Goal: Task Accomplishment & Management: Use online tool/utility

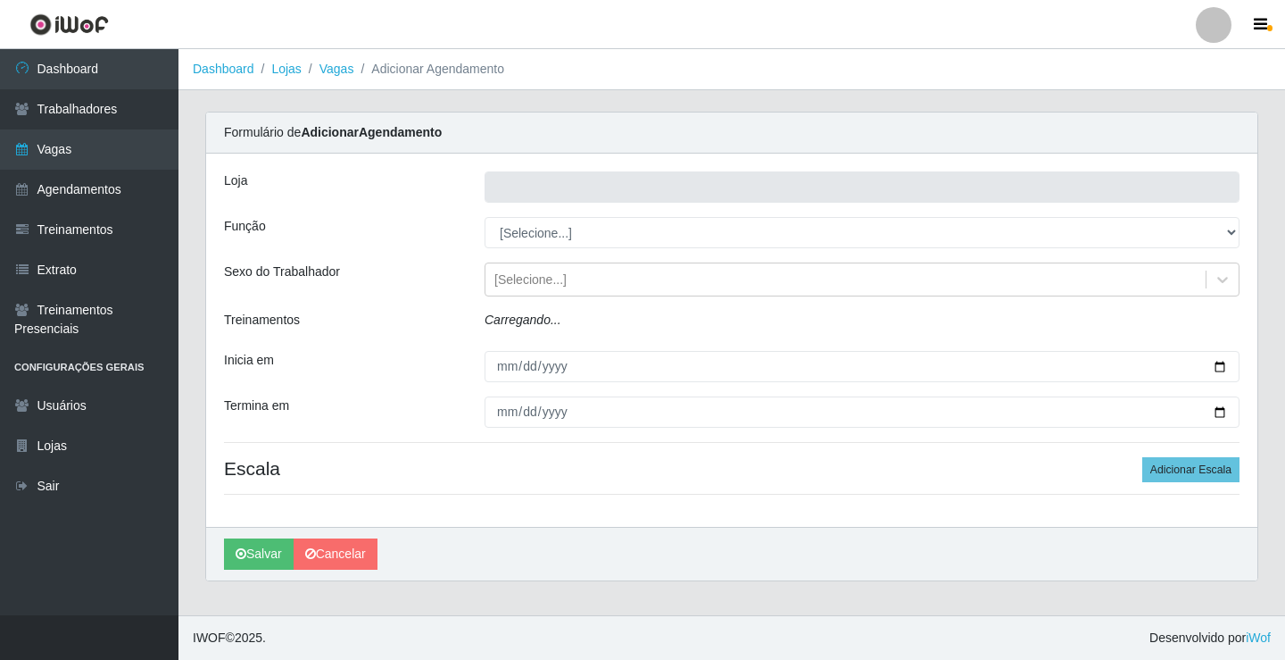
type input "Rede Econômico - Prata"
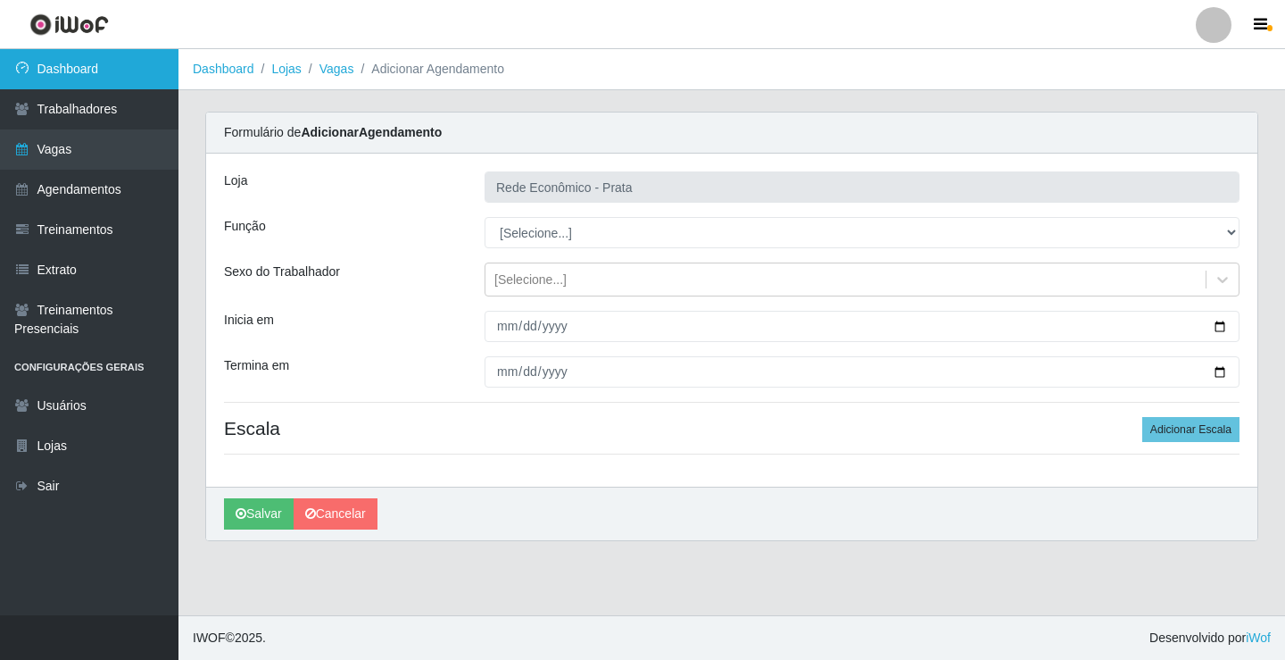
click at [141, 62] on link "Dashboard" at bounding box center [89, 69] width 179 height 40
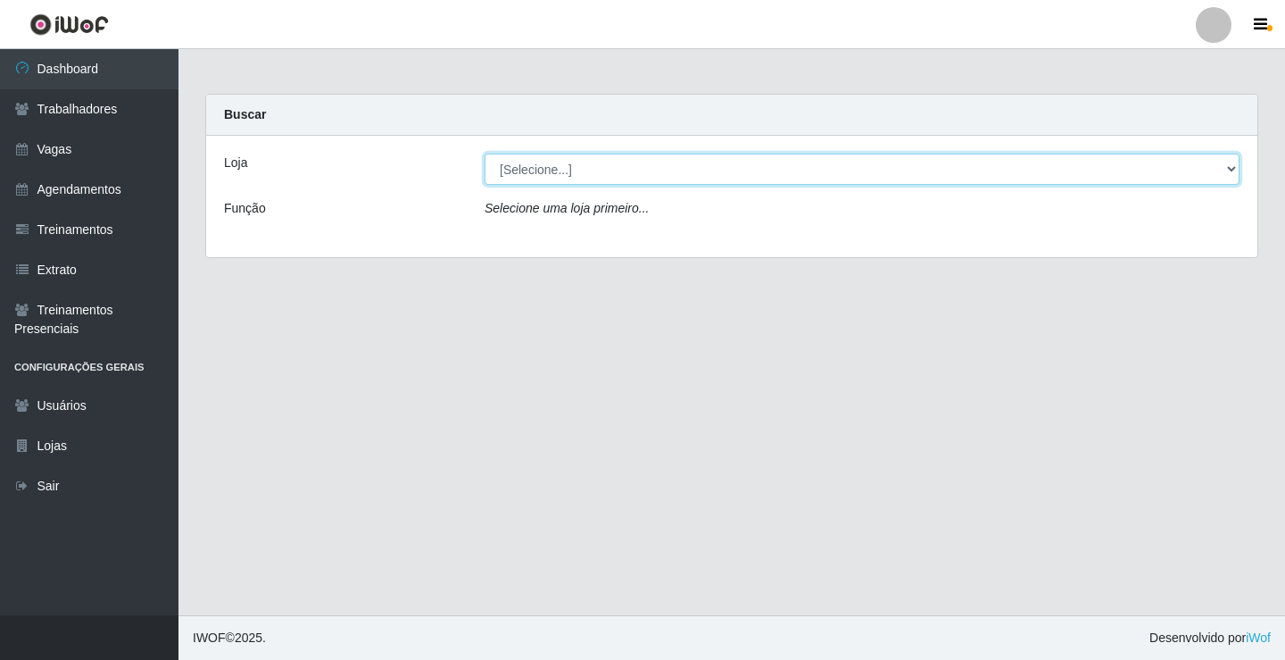
click at [1233, 169] on select "[Selecione...] Rede Econômico - Prata" at bounding box center [862, 169] width 755 height 31
select select "192"
click at [485, 154] on select "[Selecione...] Rede Econômico - Prata" at bounding box center [862, 169] width 755 height 31
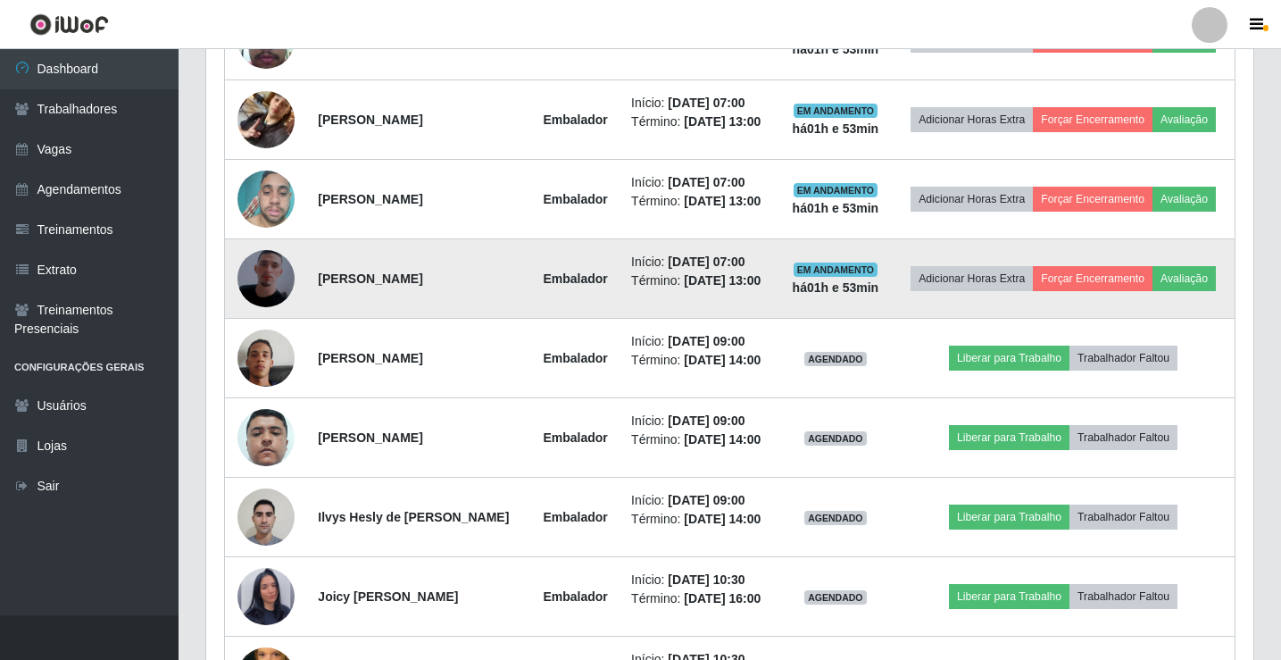
scroll to position [893, 0]
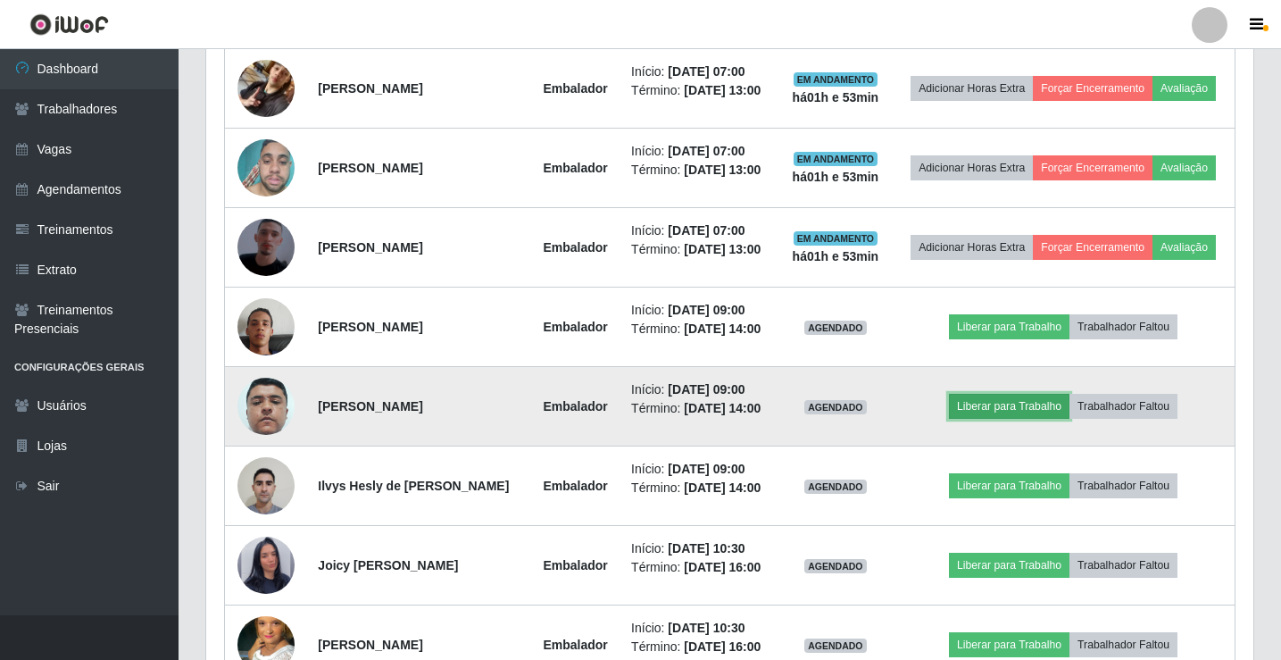
click at [1013, 419] on button "Liberar para Trabalho" at bounding box center [1009, 406] width 121 height 25
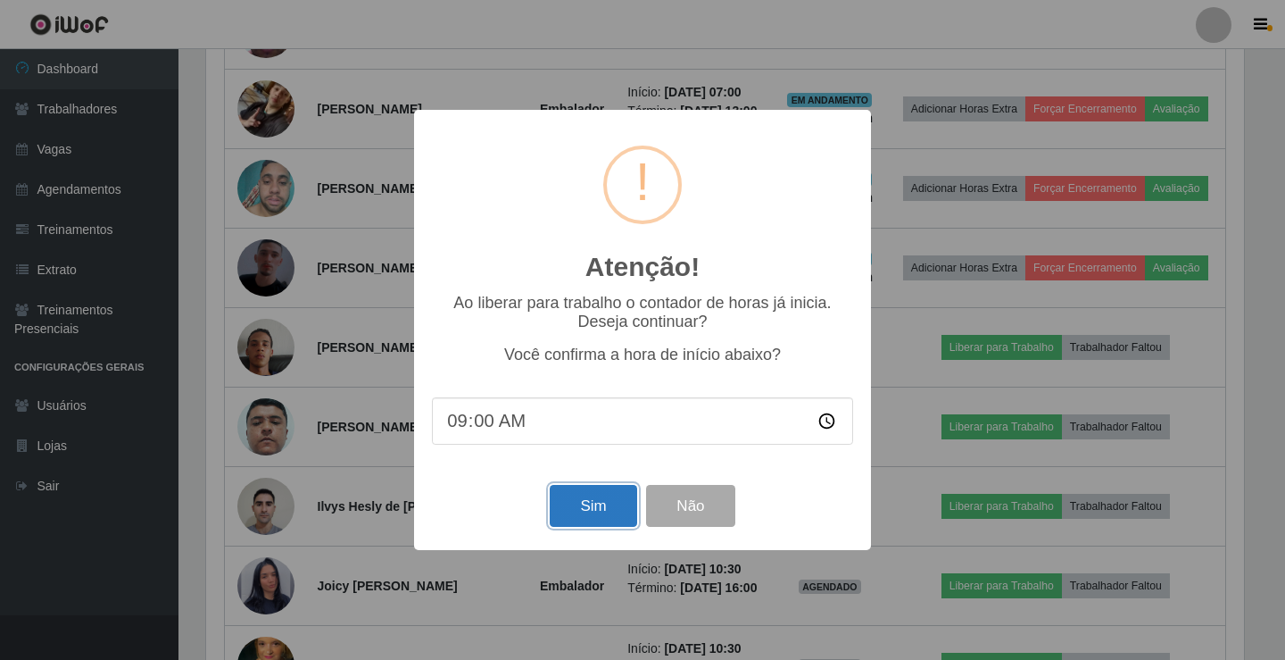
click at [610, 508] on button "Sim" at bounding box center [593, 506] width 87 height 42
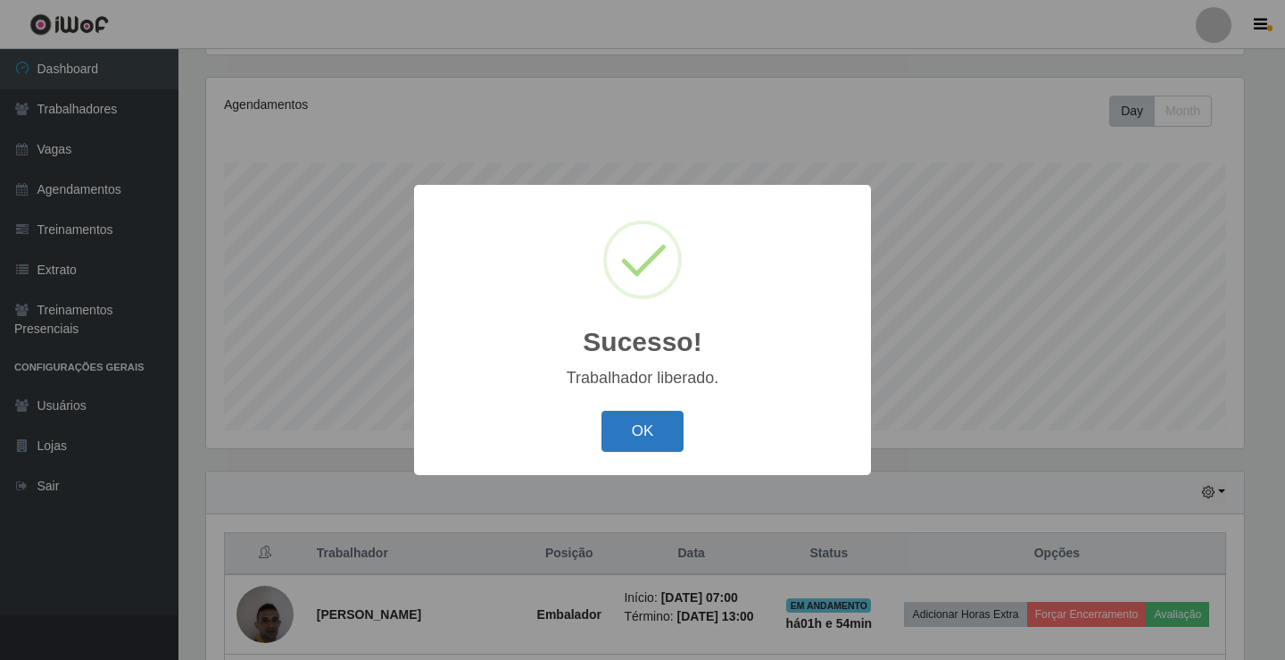
click at [652, 436] on button "OK" at bounding box center [643, 432] width 83 height 42
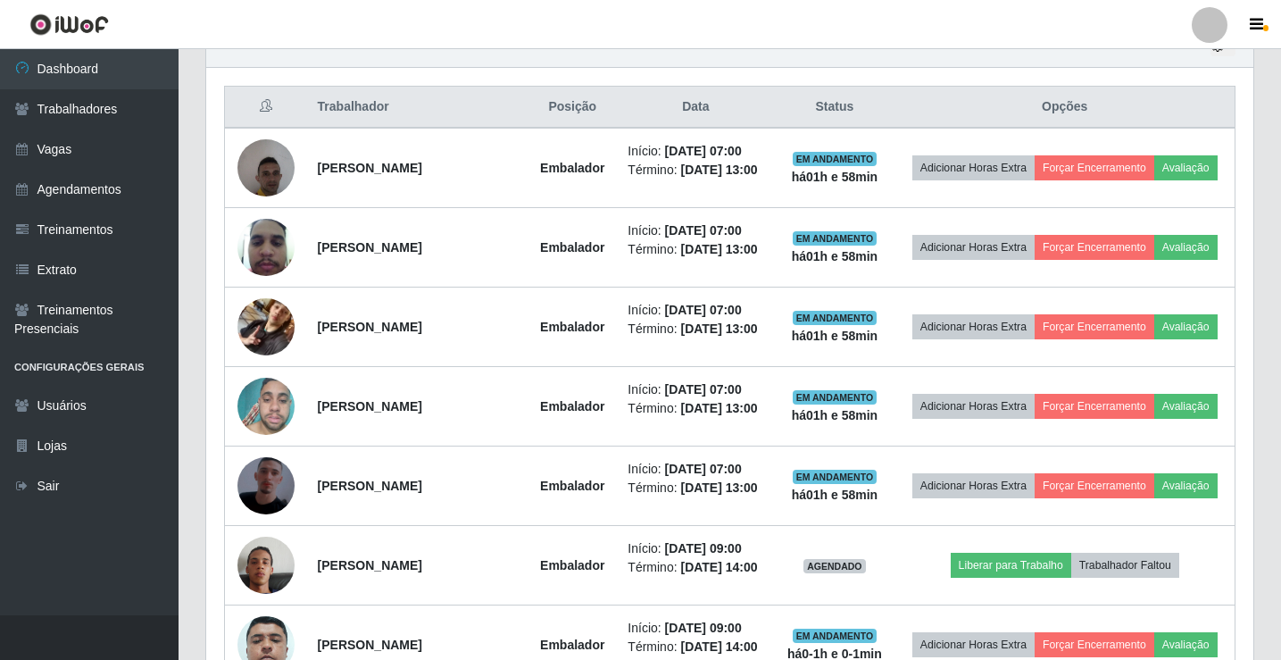
scroll to position [922, 0]
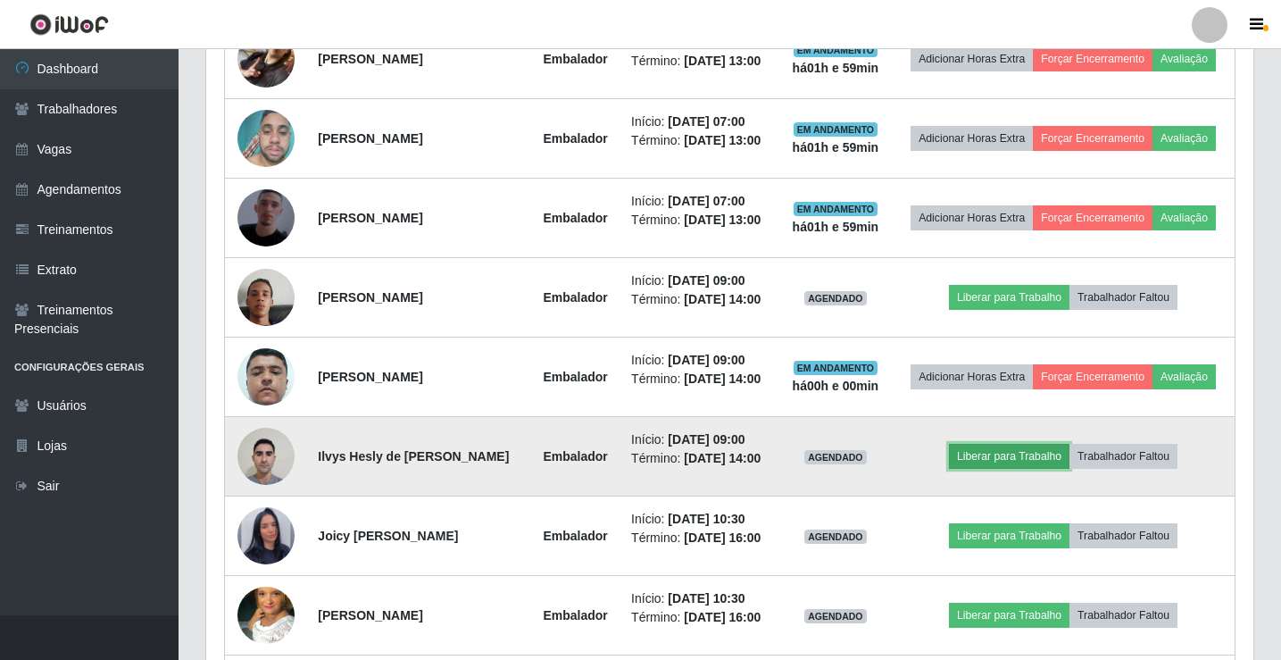
click at [1030, 469] on button "Liberar para Trabalho" at bounding box center [1009, 456] width 121 height 25
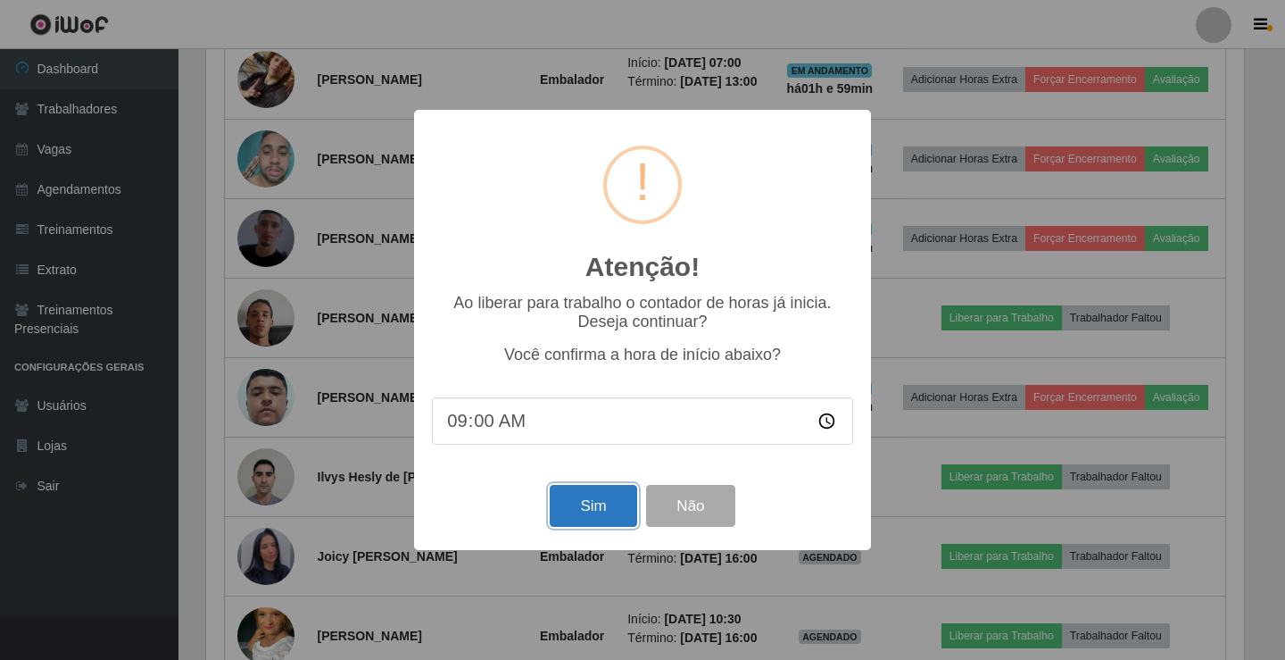
click at [586, 495] on button "Sim" at bounding box center [593, 506] width 87 height 42
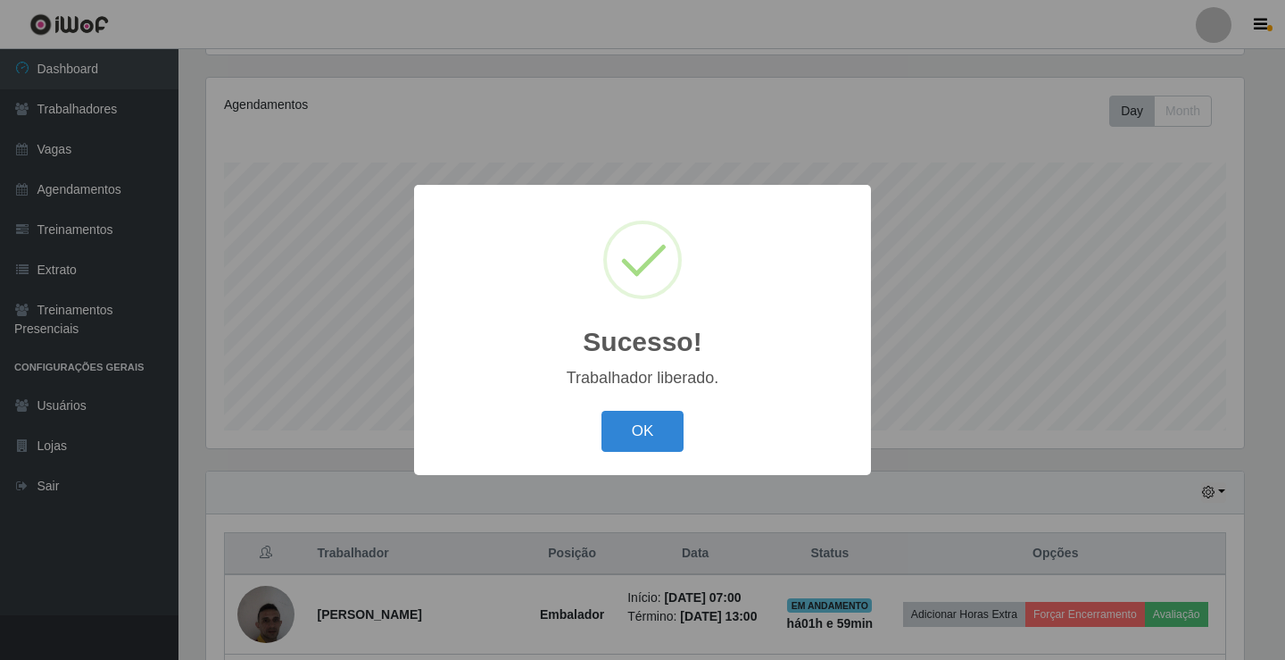
click at [602, 411] on button "OK" at bounding box center [643, 432] width 83 height 42
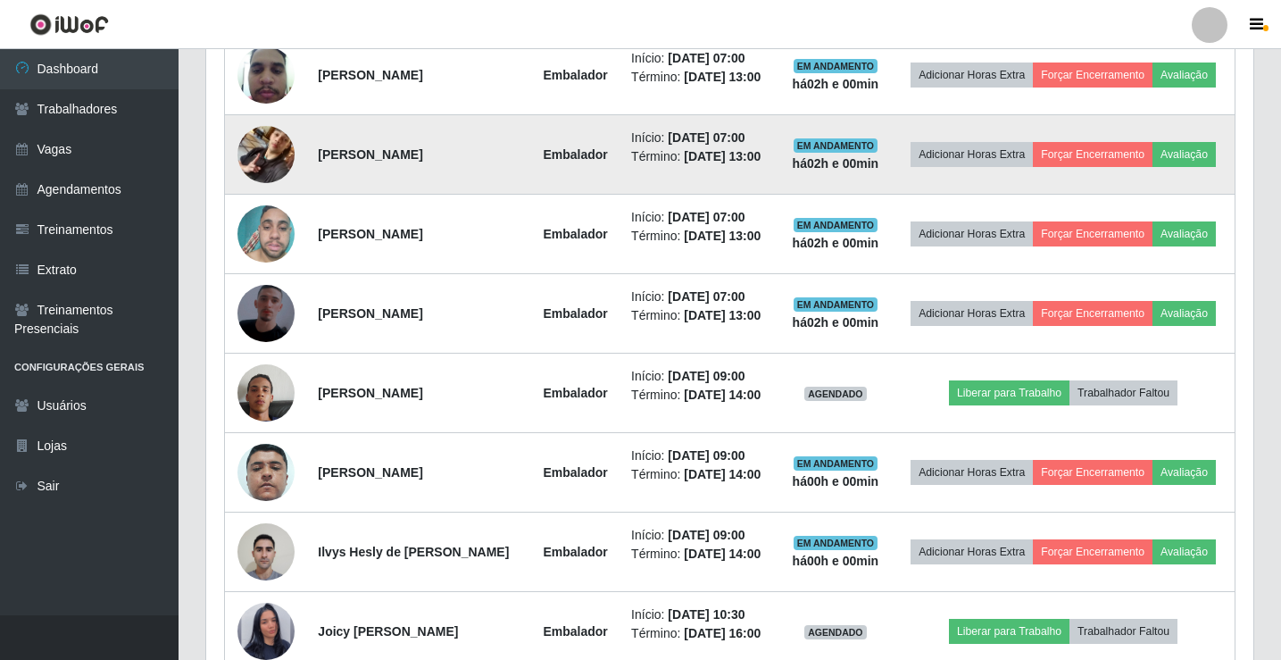
scroll to position [833, 0]
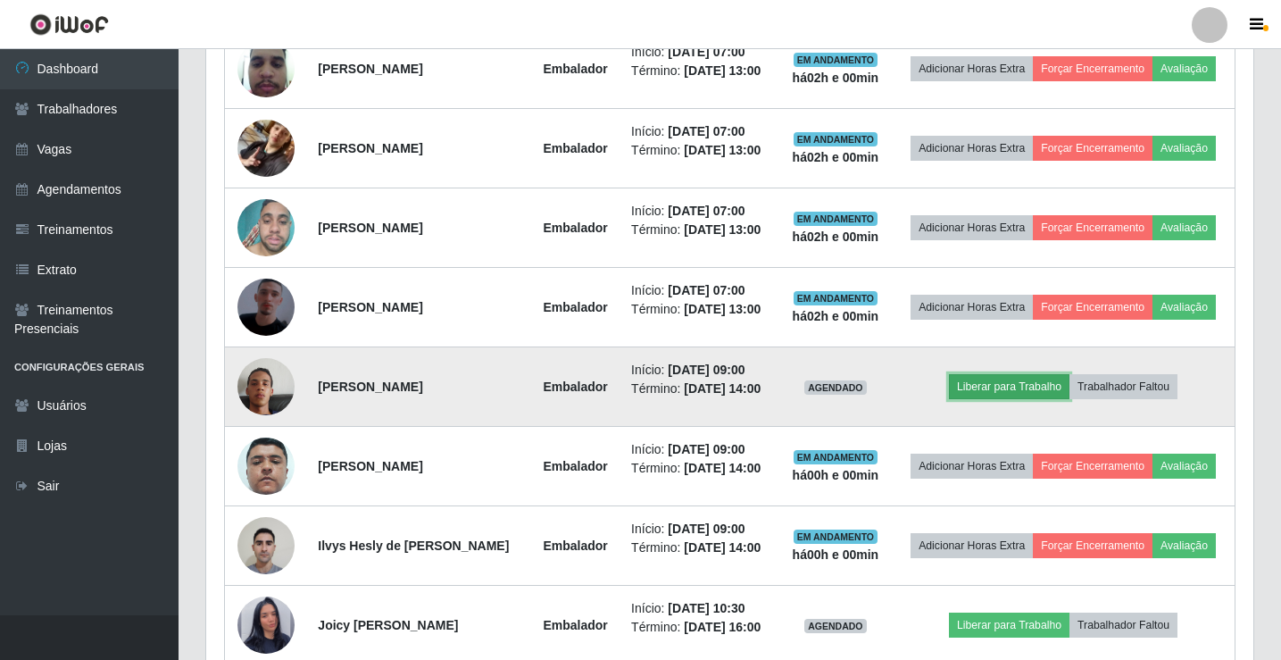
click at [1028, 399] on button "Liberar para Trabalho" at bounding box center [1009, 386] width 121 height 25
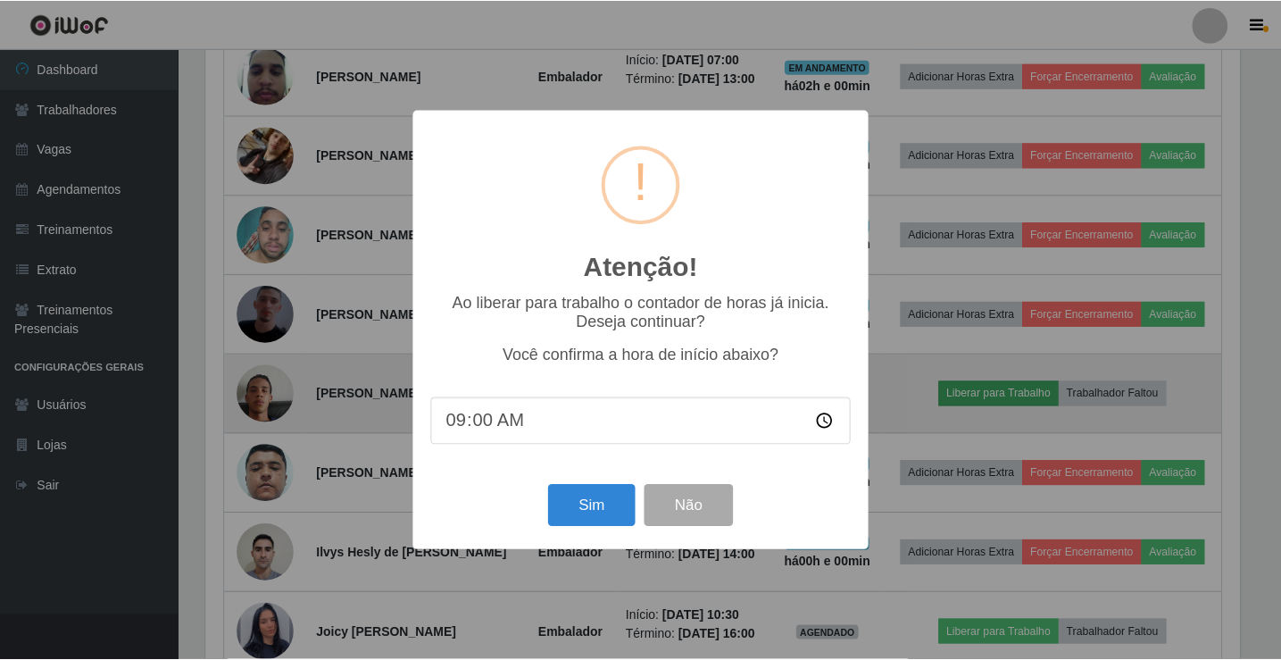
scroll to position [370, 1038]
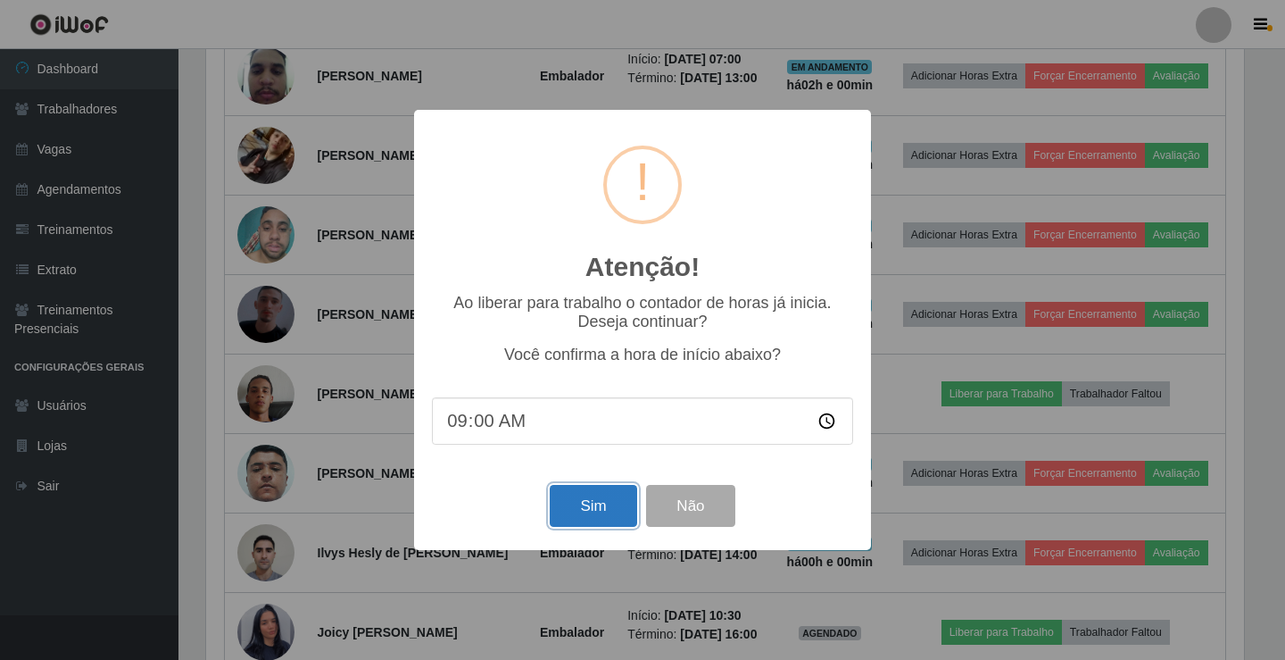
click at [597, 505] on button "Sim" at bounding box center [593, 506] width 87 height 42
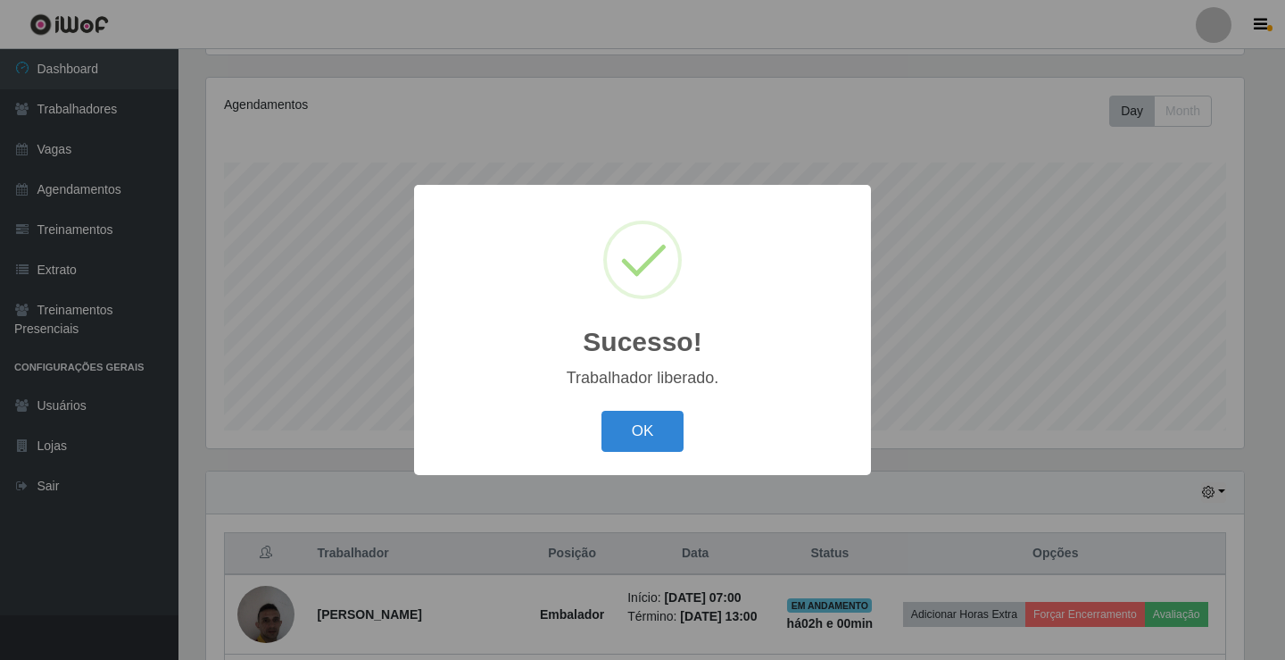
click at [602, 411] on button "OK" at bounding box center [643, 432] width 83 height 42
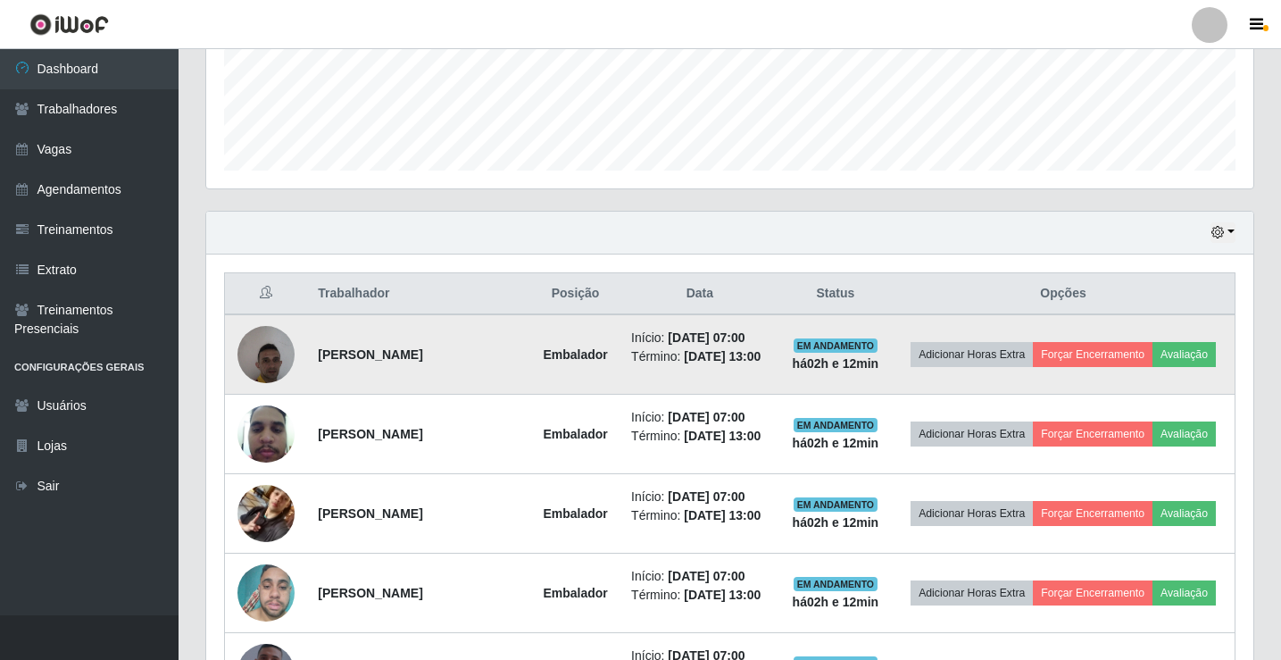
scroll to position [476, 0]
